Goal: Information Seeking & Learning: Learn about a topic

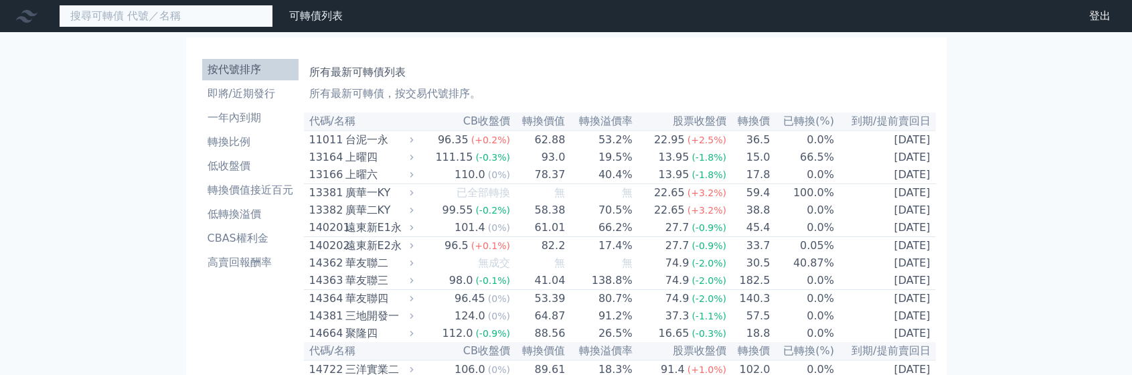
click at [160, 26] on input at bounding box center [166, 16] width 214 height 23
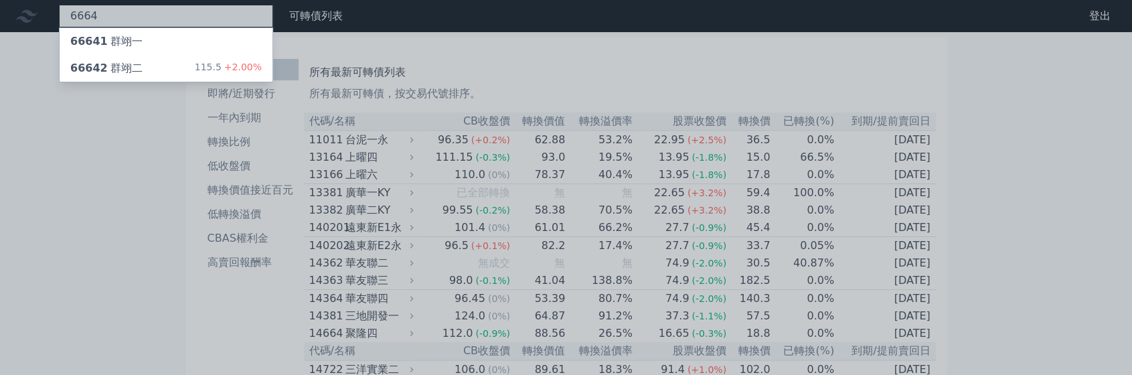
type input "6664"
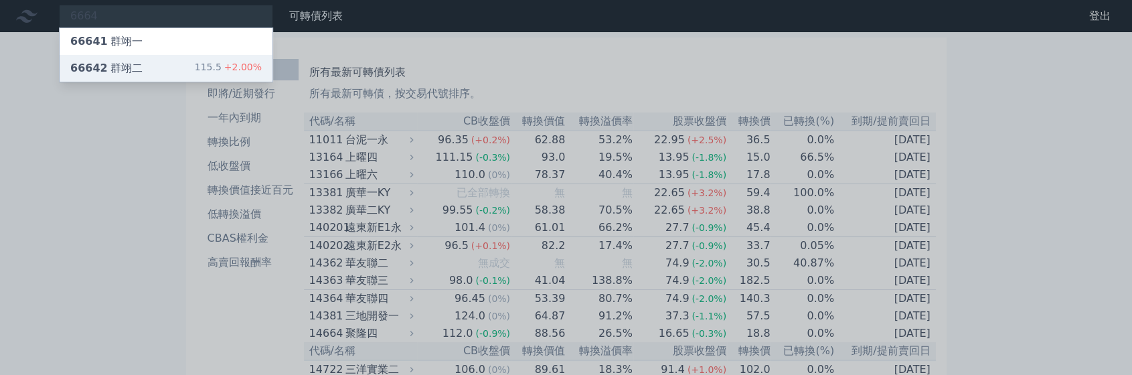
click at [151, 60] on div "66642 群翊二 115.5 +2.00%" at bounding box center [166, 68] width 213 height 27
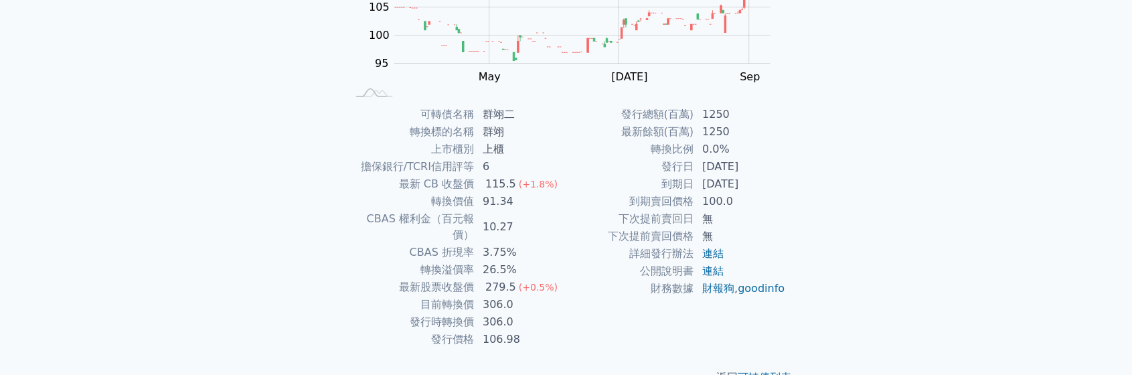
scroll to position [245, 0]
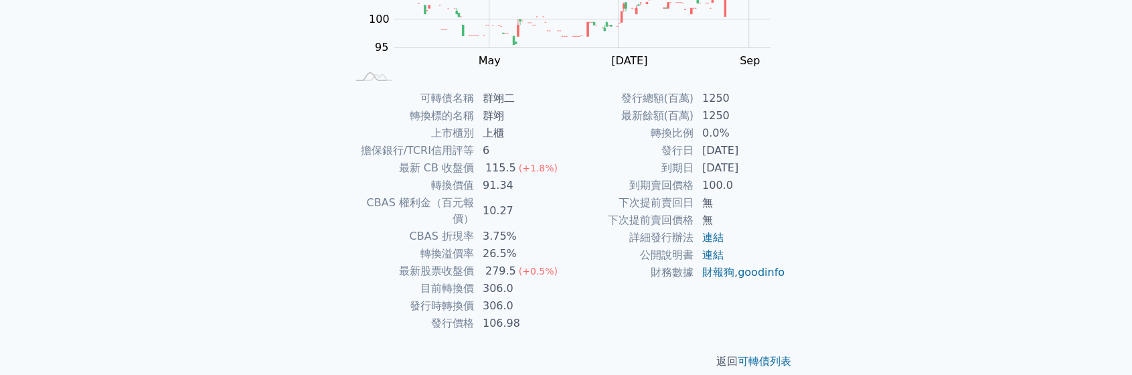
click at [337, 193] on div "可轉債名稱 群翊二 轉換標的名稱 群翊 上市櫃別 上櫃 擔保銀行/TCRI信用評等 6 最新 CB 收盤價 115.5 (+1.8%) 轉換價值 91.34 …" at bounding box center [566, 211] width 471 height 242
click at [360, 245] on td "轉換溢價率" at bounding box center [411, 253] width 128 height 17
click at [386, 280] on td "目前轉換價" at bounding box center [411, 288] width 128 height 17
drag, startPoint x: 425, startPoint y: 268, endPoint x: 516, endPoint y: 269, distance: 90.4
click at [516, 280] on tr "目前轉換價 306.0" at bounding box center [457, 288] width 220 height 17
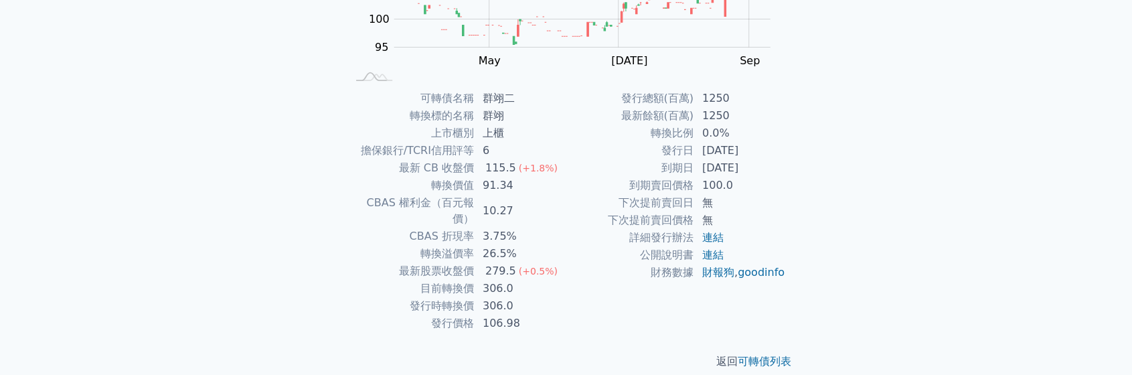
click at [576, 281] on td "財務數據" at bounding box center [630, 272] width 128 height 17
